Goal: Task Accomplishment & Management: Complete application form

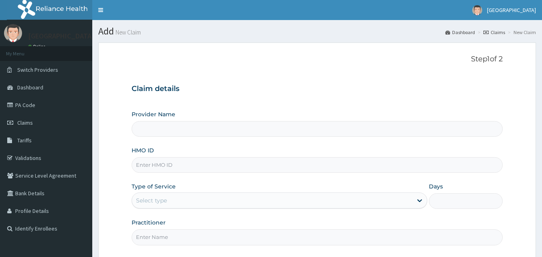
click at [166, 166] on input "HMO ID" at bounding box center [317, 165] width 371 height 16
paste input "ORM/10022/A"
type input "ORM/10022/A"
type input "BISAM HOSPITAL"
type input "ORM/10022/A"
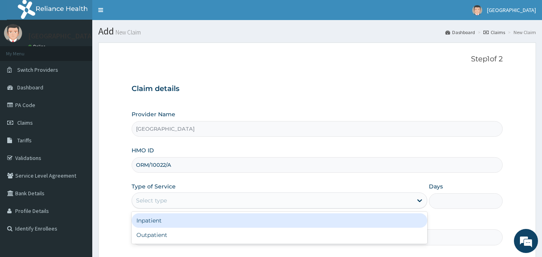
click at [163, 200] on div "Select type" at bounding box center [151, 200] width 31 height 8
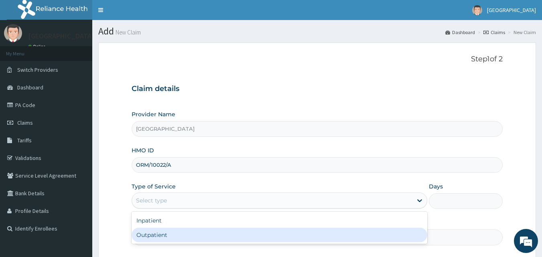
click at [152, 230] on div "Outpatient" at bounding box center [280, 235] width 296 height 14
type input "1"
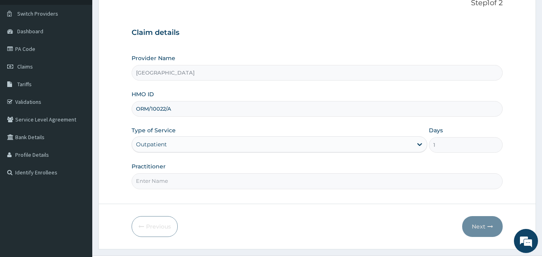
scroll to position [75, 0]
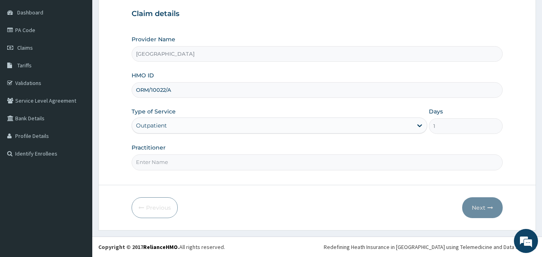
click at [196, 167] on input "Practitioner" at bounding box center [317, 162] width 371 height 16
type input "DR ABDUSSALAM K.A"
click at [479, 208] on button "Next" at bounding box center [482, 207] width 40 height 21
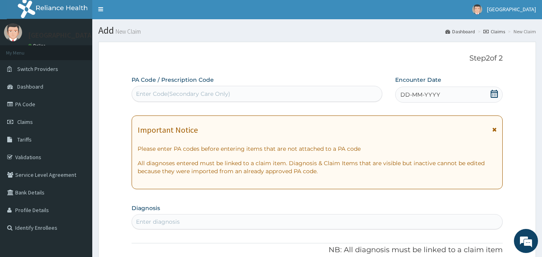
scroll to position [0, 0]
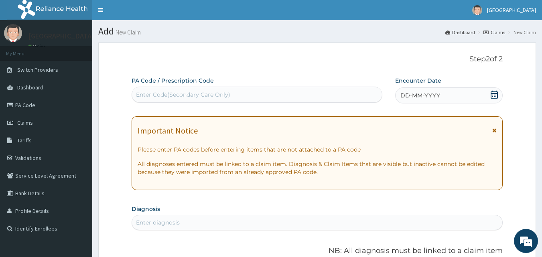
click at [495, 96] on icon at bounding box center [494, 95] width 8 height 8
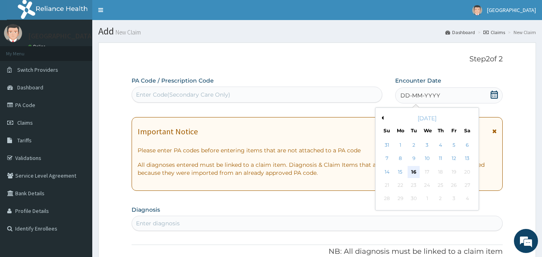
click at [415, 172] on div "16" at bounding box center [414, 172] width 12 height 12
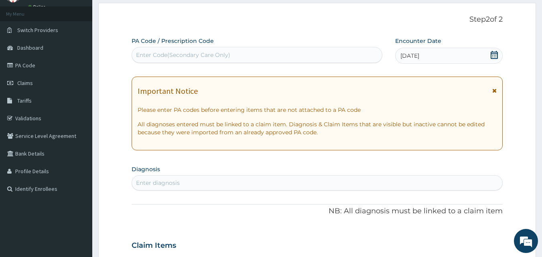
scroll to position [120, 0]
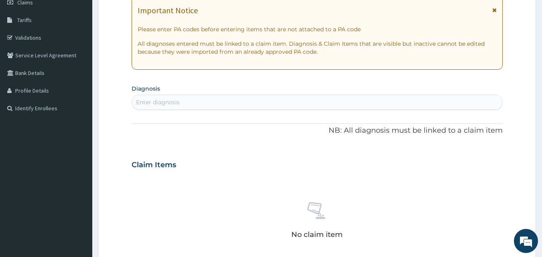
click at [186, 101] on div "Enter diagnosis" at bounding box center [317, 102] width 370 height 13
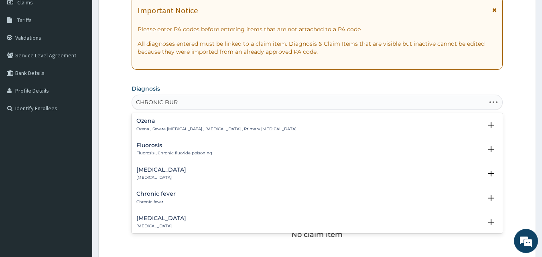
type input "CHRONIC BURS"
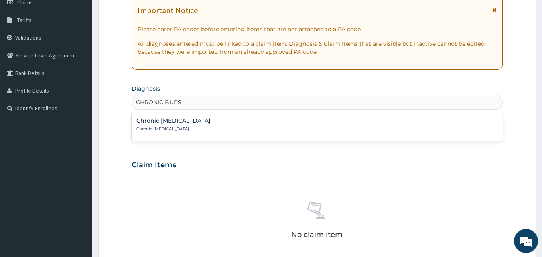
click at [149, 123] on h4 "Chronic bursitis" at bounding box center [173, 121] width 74 height 6
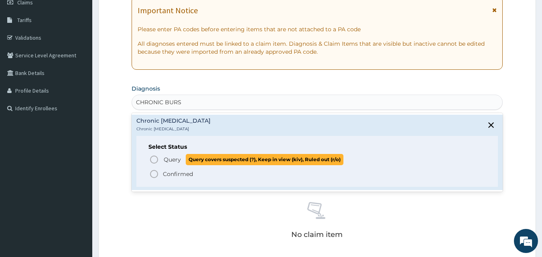
click at [153, 156] on circle "status option query" at bounding box center [153, 159] width 7 height 7
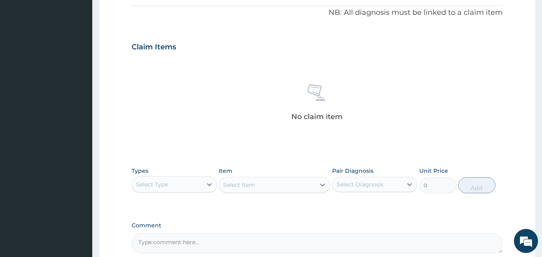
scroll to position [281, 0]
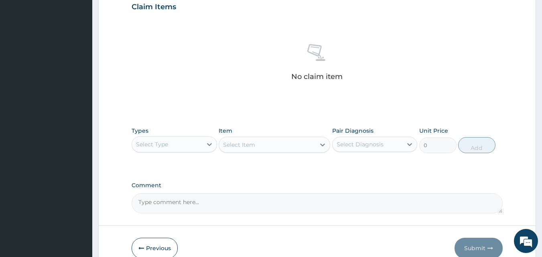
click at [176, 146] on div "Select Type" at bounding box center [167, 144] width 70 height 13
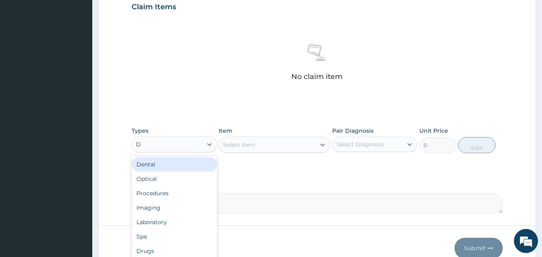
type input "DR"
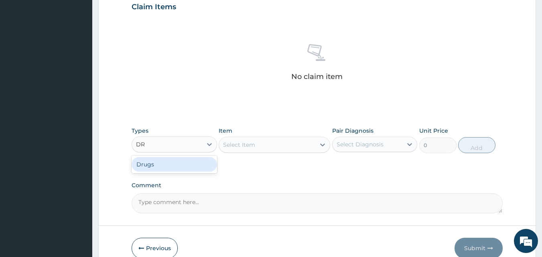
click at [162, 162] on div "Drugs" at bounding box center [174, 164] width 85 height 14
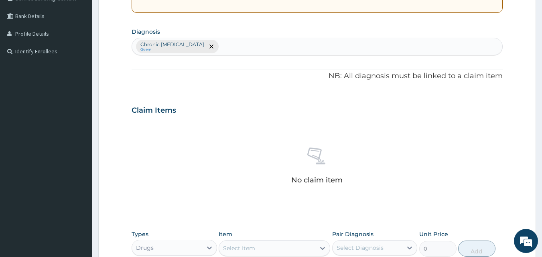
scroll to position [160, 0]
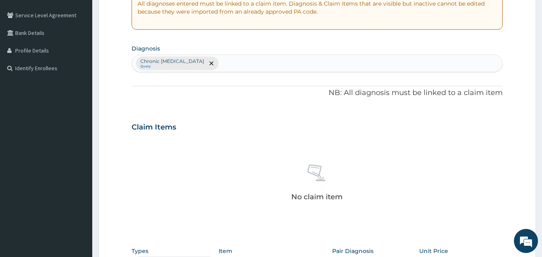
click at [250, 63] on div "Chronic bursitis Query" at bounding box center [317, 63] width 370 height 17
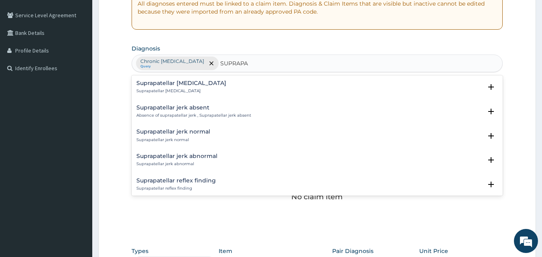
type input "SUPRAPAT"
click at [146, 87] on div "Suprapatellar bursitis Suprapatellar bursitis" at bounding box center [181, 87] width 90 height 14
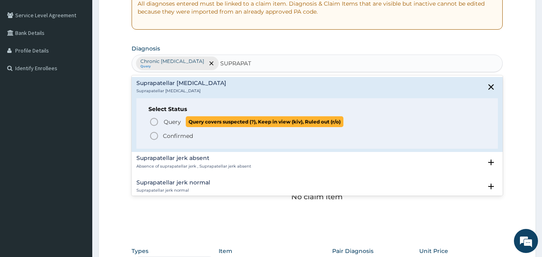
click at [154, 123] on icon "status option query" at bounding box center [154, 122] width 10 height 10
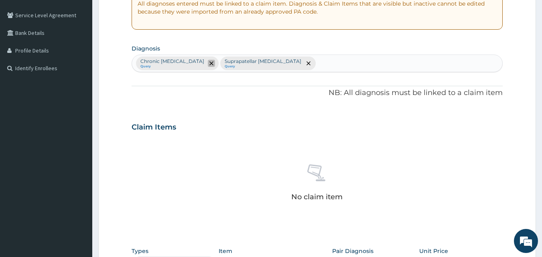
click at [209, 63] on icon "remove selection option" at bounding box center [211, 63] width 4 height 4
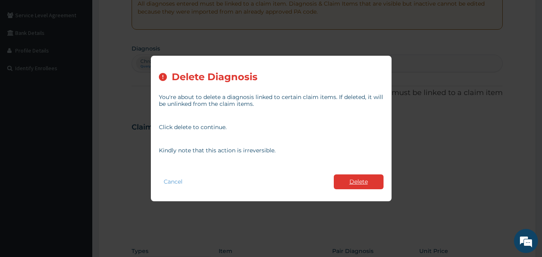
click at [348, 179] on button "Delete" at bounding box center [359, 181] width 50 height 15
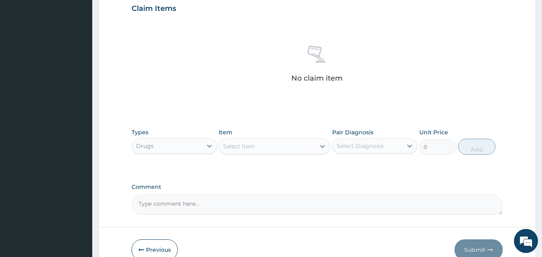
scroll to position [281, 0]
click at [259, 143] on div "Select Item" at bounding box center [267, 144] width 96 height 13
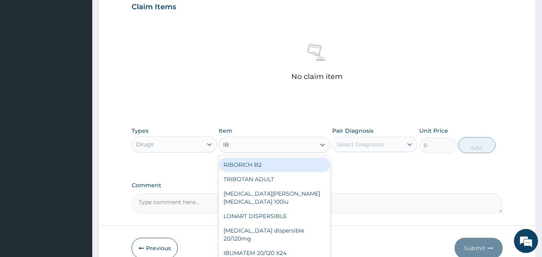
type input "IBU"
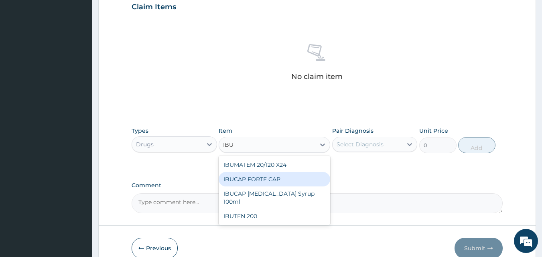
click at [272, 179] on div "IBUCAP FORTE CAP" at bounding box center [274, 179] width 111 height 14
type input "50"
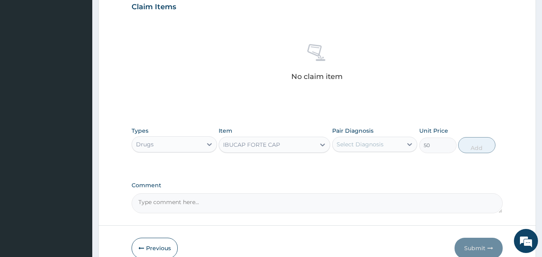
click at [360, 149] on div "Select Diagnosis" at bounding box center [367, 144] width 70 height 13
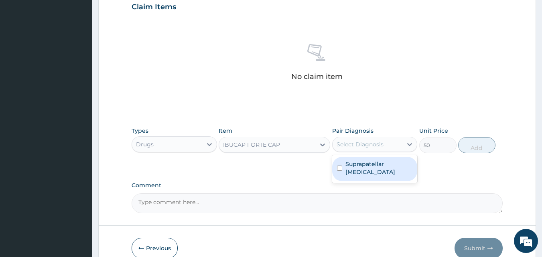
click at [354, 166] on label "Suprapatellar [MEDICAL_DATA]" at bounding box center [378, 168] width 67 height 16
checkbox input "true"
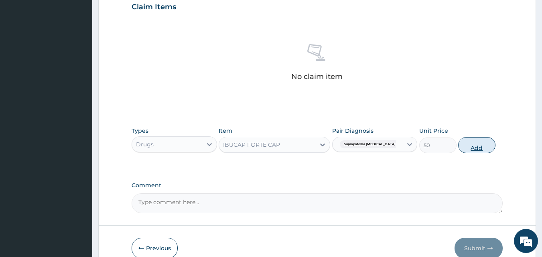
click at [460, 148] on button "Add" at bounding box center [476, 145] width 37 height 16
type input "0"
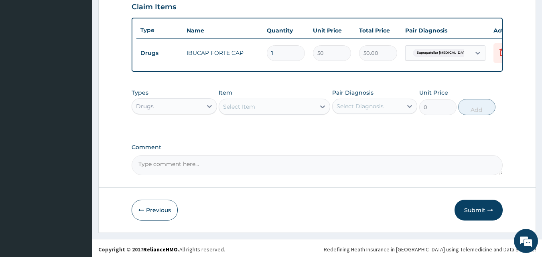
type input "10"
type input "500.00"
type input "10"
click at [240, 111] on div "Select Item" at bounding box center [239, 107] width 32 height 8
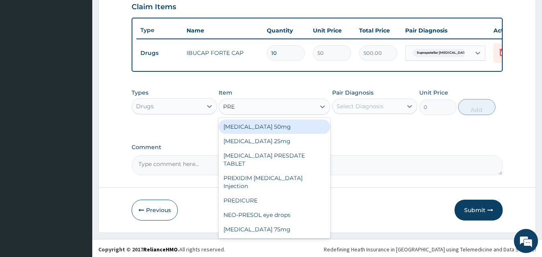
type input "PRED"
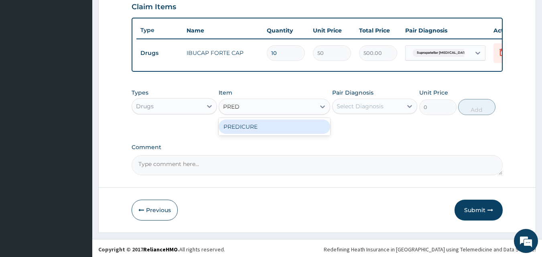
click at [247, 129] on div "PREDICURE" at bounding box center [274, 126] width 111 height 14
type input "45"
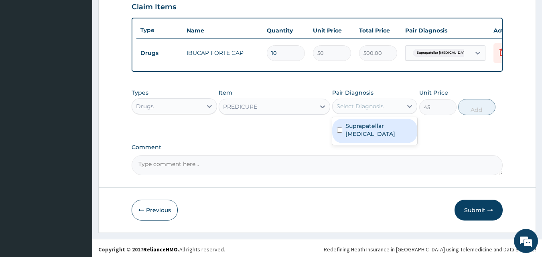
click at [378, 113] on div "Select Diagnosis" at bounding box center [367, 106] width 70 height 13
click at [368, 136] on div "Suprapatellar [MEDICAL_DATA]" at bounding box center [374, 131] width 85 height 24
checkbox input "true"
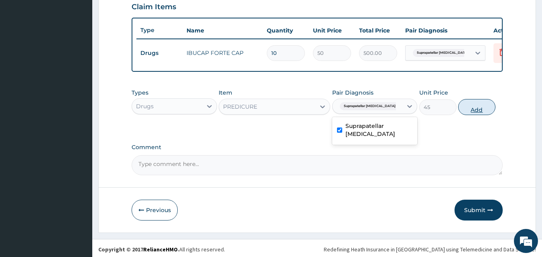
click at [470, 115] on button "Add" at bounding box center [476, 107] width 37 height 16
type input "0"
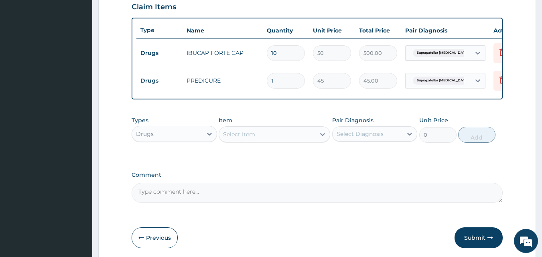
type input "10"
type input "450.00"
type input "10"
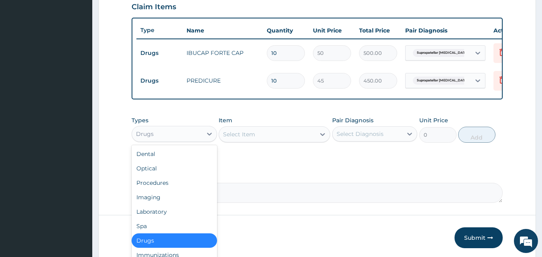
click at [180, 140] on div "Drugs" at bounding box center [167, 134] width 70 height 13
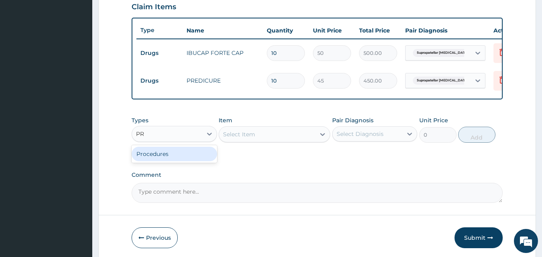
type input "PRO"
click at [175, 161] on div "Procedures" at bounding box center [174, 154] width 85 height 14
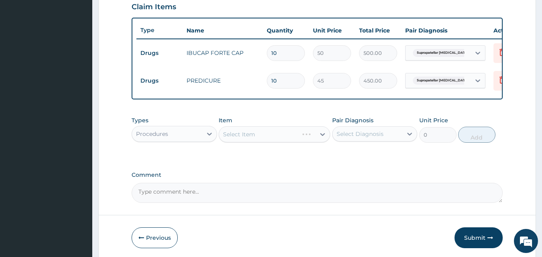
click at [261, 138] on div "Select Item" at bounding box center [274, 134] width 111 height 16
click at [318, 142] on div "Select Item" at bounding box center [274, 134] width 111 height 16
click at [323, 136] on icon at bounding box center [322, 134] width 5 height 3
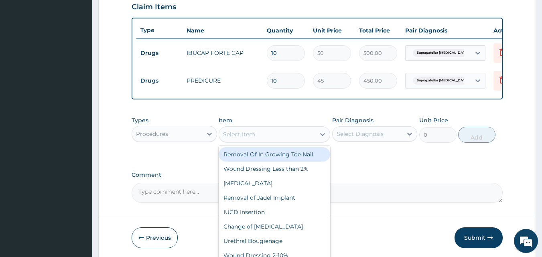
type input "F"
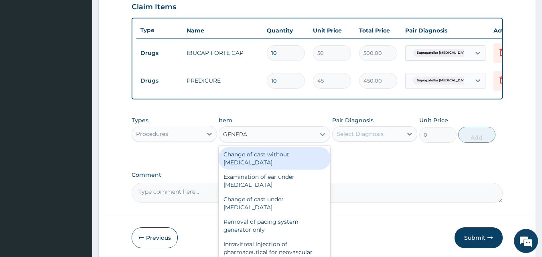
type input "GENERAL"
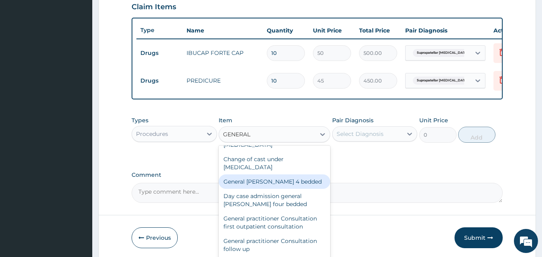
scroll to position [80, 0]
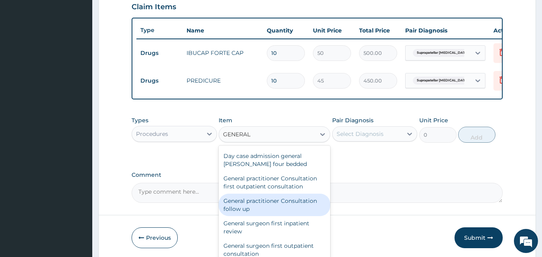
click at [276, 209] on div "General practitioner Consultation follow up" at bounding box center [274, 205] width 111 height 22
type input "2500"
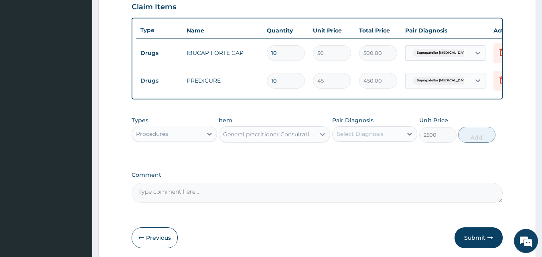
click at [376, 138] on div "Select Diagnosis" at bounding box center [359, 134] width 47 height 8
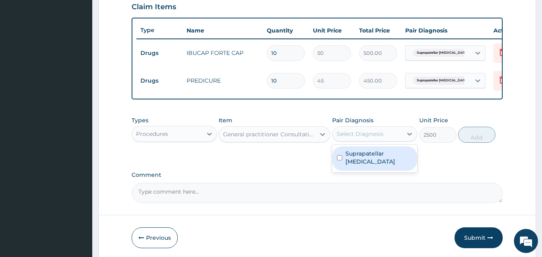
click at [369, 156] on label "Suprapatellar [MEDICAL_DATA]" at bounding box center [378, 158] width 67 height 16
checkbox input "true"
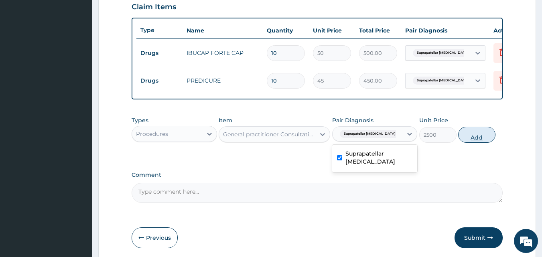
click at [480, 142] on button "Add" at bounding box center [476, 135] width 37 height 16
type input "0"
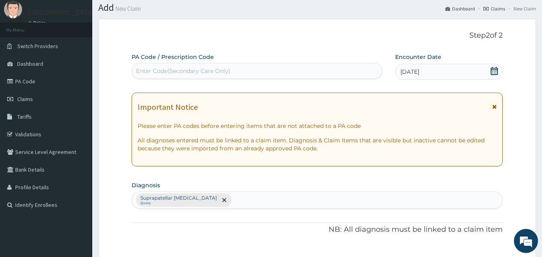
scroll to position [64, 0]
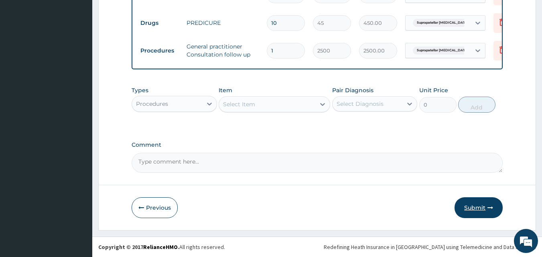
click at [484, 213] on button "Submit" at bounding box center [478, 207] width 48 height 21
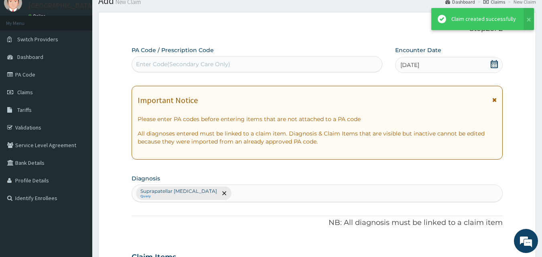
scroll to position [344, 0]
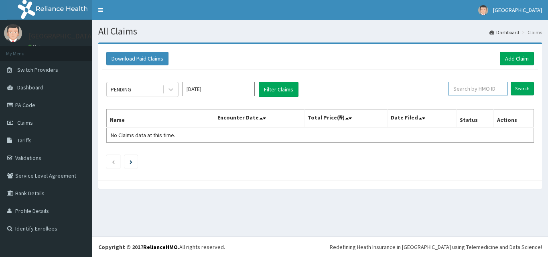
click at [494, 86] on input "text" at bounding box center [478, 89] width 60 height 14
paste input "ORM/10022/A"
type input "ORM/10022/A"
click at [510, 82] on input "Search" at bounding box center [521, 89] width 23 height 14
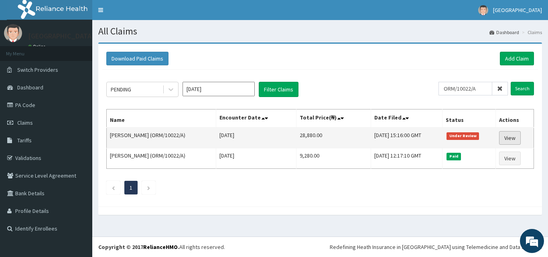
click at [505, 137] on link "View" at bounding box center [510, 138] width 22 height 14
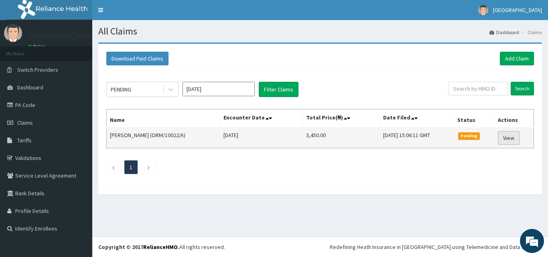
click at [514, 138] on link "View" at bounding box center [509, 138] width 22 height 14
